Goal: Information Seeking & Learning: Learn about a topic

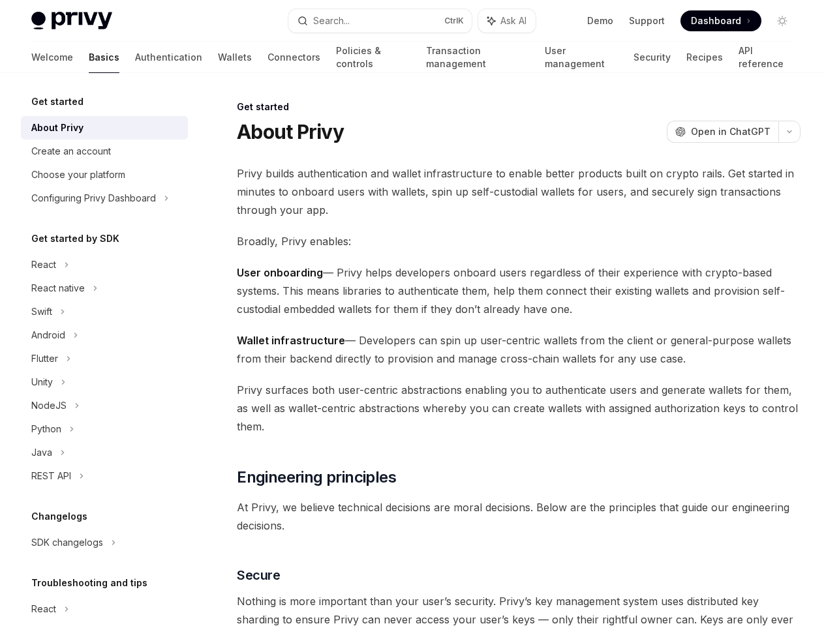
click at [412, 313] on span "User onboarding — Privy helps developers onboard users regardless of their expe…" at bounding box center [519, 291] width 564 height 55
click at [380, 21] on button "Search... Ctrl K" at bounding box center [379, 20] width 183 height 23
click at [782, 21] on div at bounding box center [412, 313] width 824 height 626
click at [99, 198] on div "Configuring Privy Dashboard" at bounding box center [93, 198] width 125 height 16
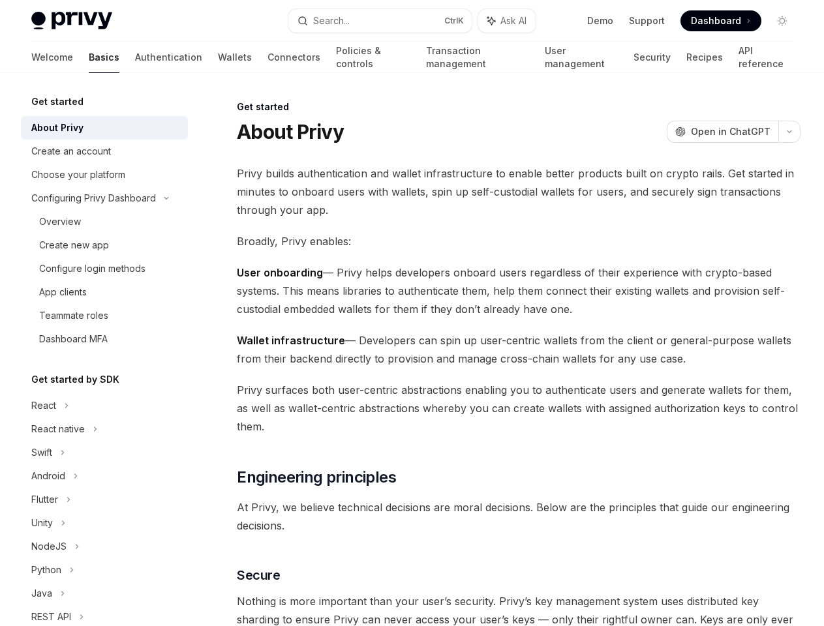
click at [99, 265] on div "Configure login methods" at bounding box center [92, 269] width 106 height 16
type textarea "*"
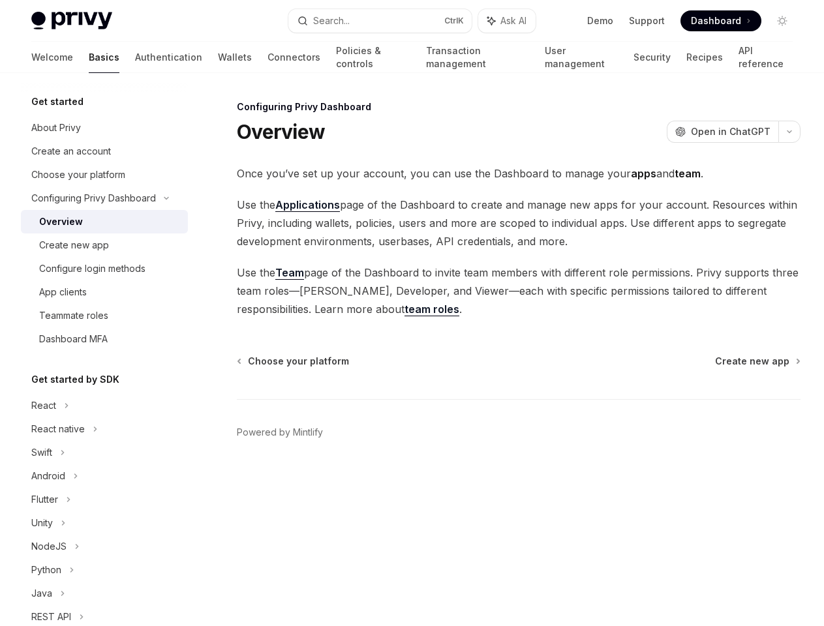
click at [99, 288] on div "App clients" at bounding box center [109, 292] width 141 height 16
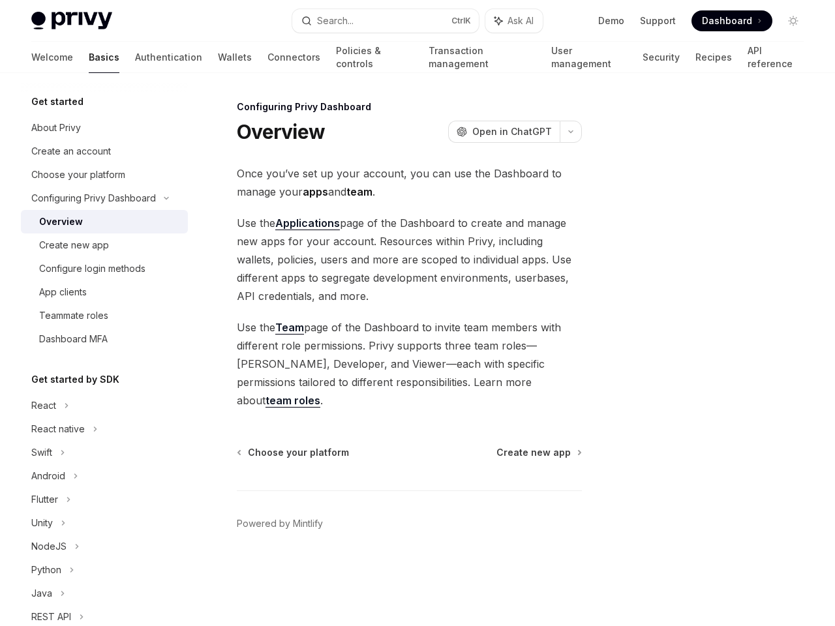
click at [99, 312] on div "Teammate roles" at bounding box center [73, 316] width 69 height 16
click at [99, 335] on div "Dashboard MFA" at bounding box center [73, 339] width 68 height 16
click at [99, 359] on div "Get started About Privy Create an account Choose your platform Configuring Priv…" at bounding box center [104, 451] width 167 height 715
